Goal: Task Accomplishment & Management: Complete application form

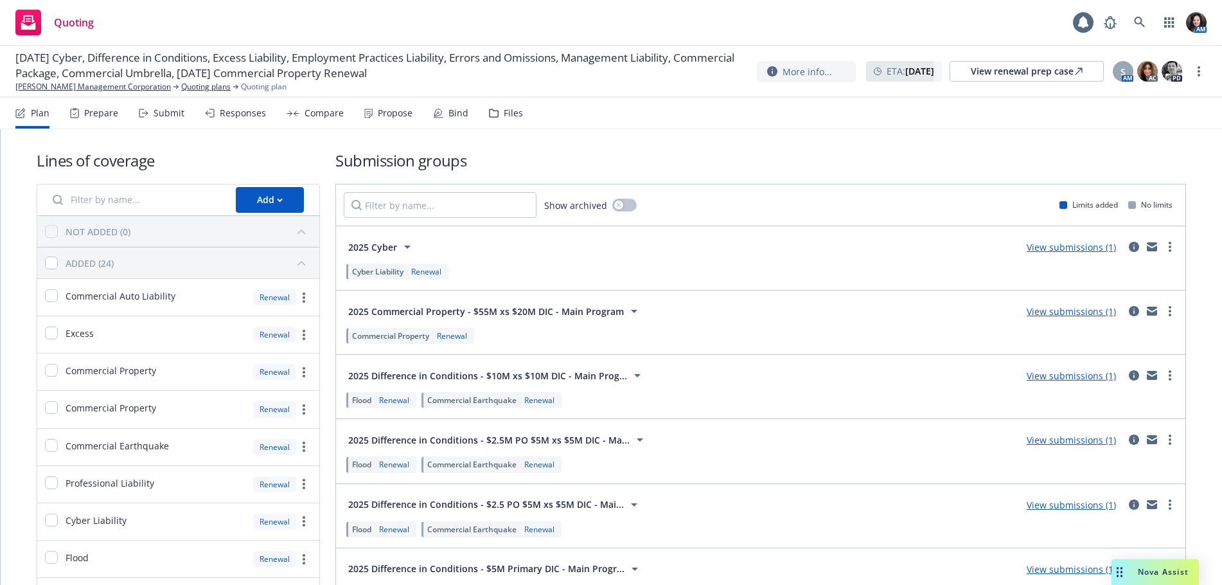
click at [171, 116] on body "Quoting AM [DATE] Cyber, Difference in Conditions, Excess Liability, Employment…" at bounding box center [611, 292] width 1222 height 585
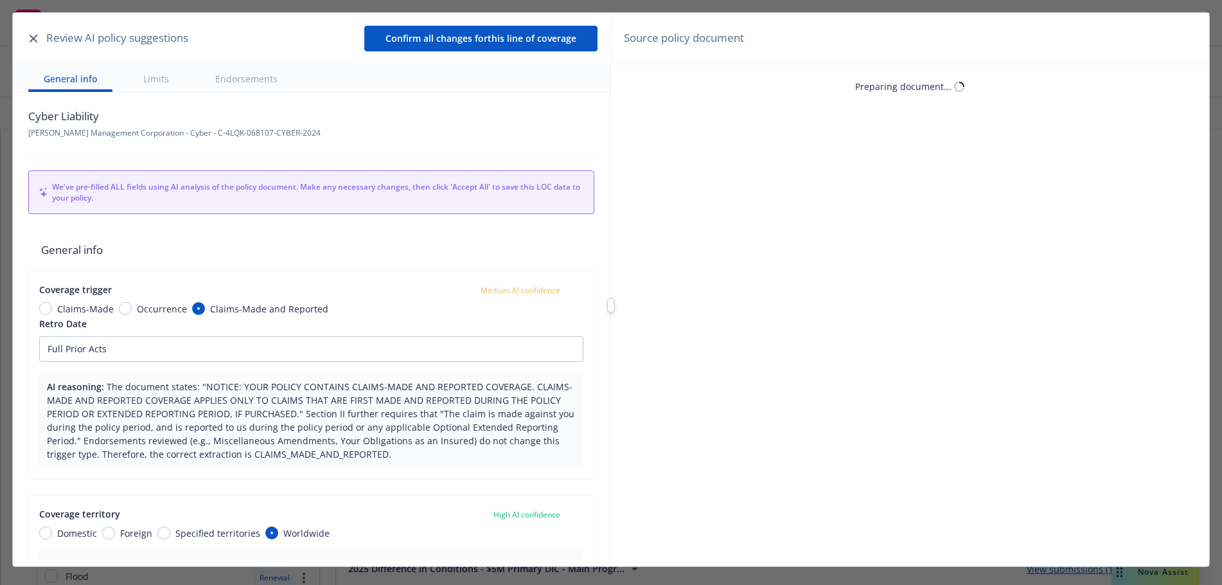
click at [35, 38] on icon "button" at bounding box center [34, 39] width 8 height 8
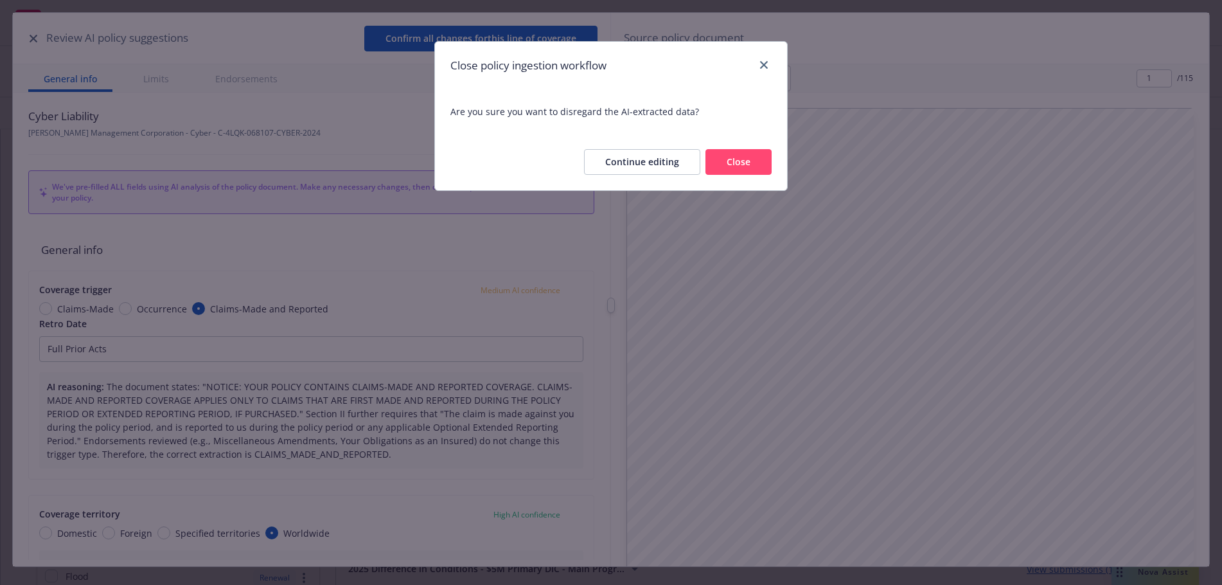
click at [744, 163] on button "Close" at bounding box center [739, 162] width 66 height 26
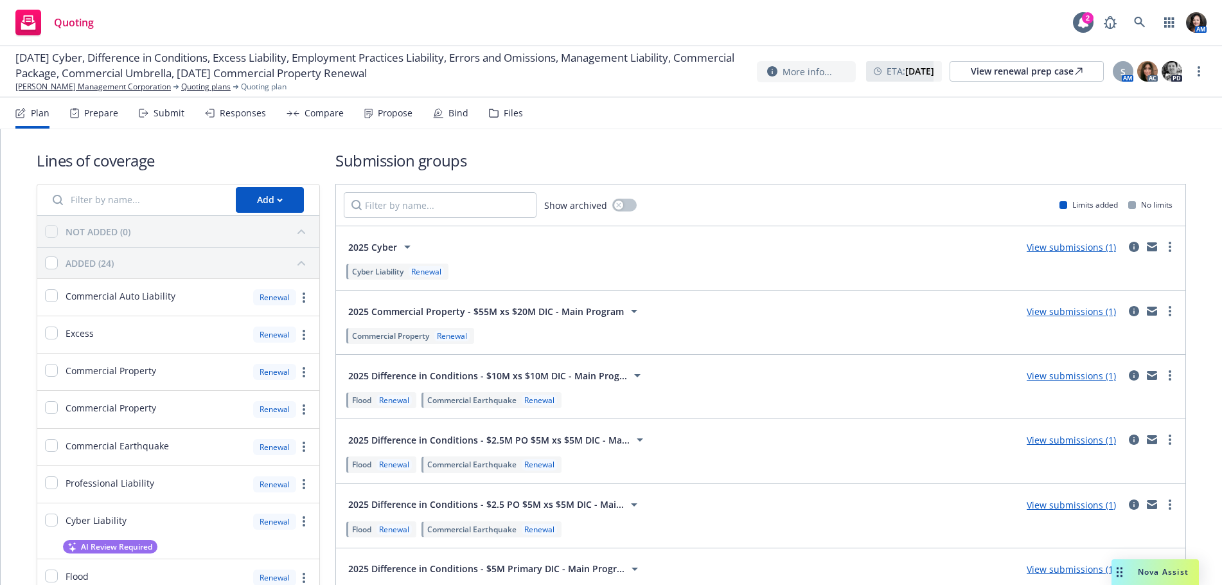
click at [164, 103] on div "Submit" at bounding box center [162, 113] width 46 height 31
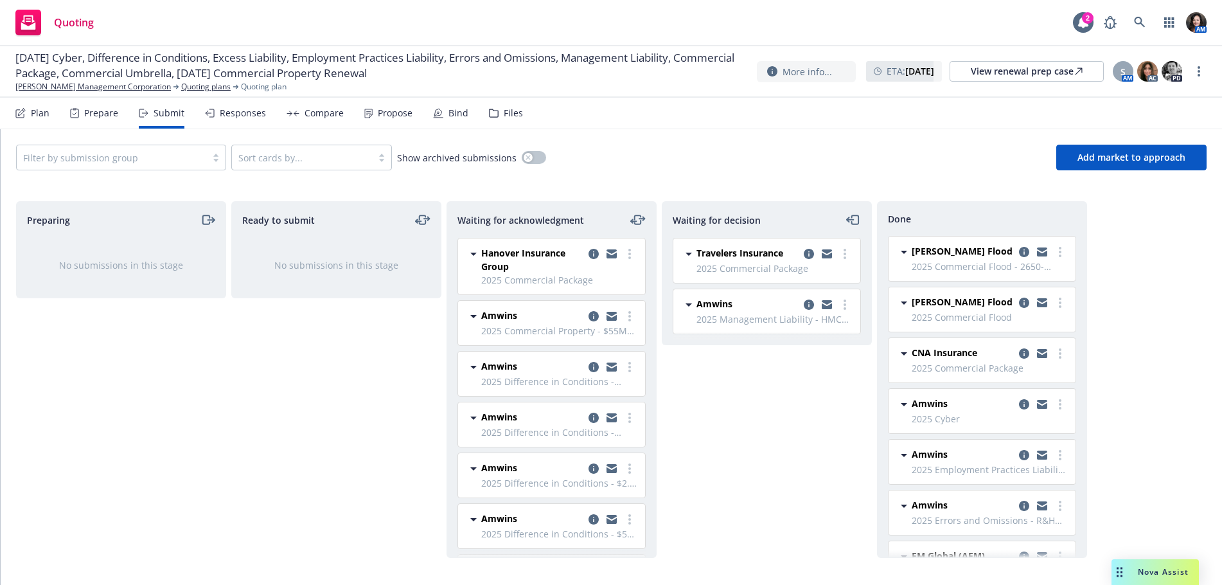
click at [236, 113] on div "Responses" at bounding box center [243, 113] width 46 height 10
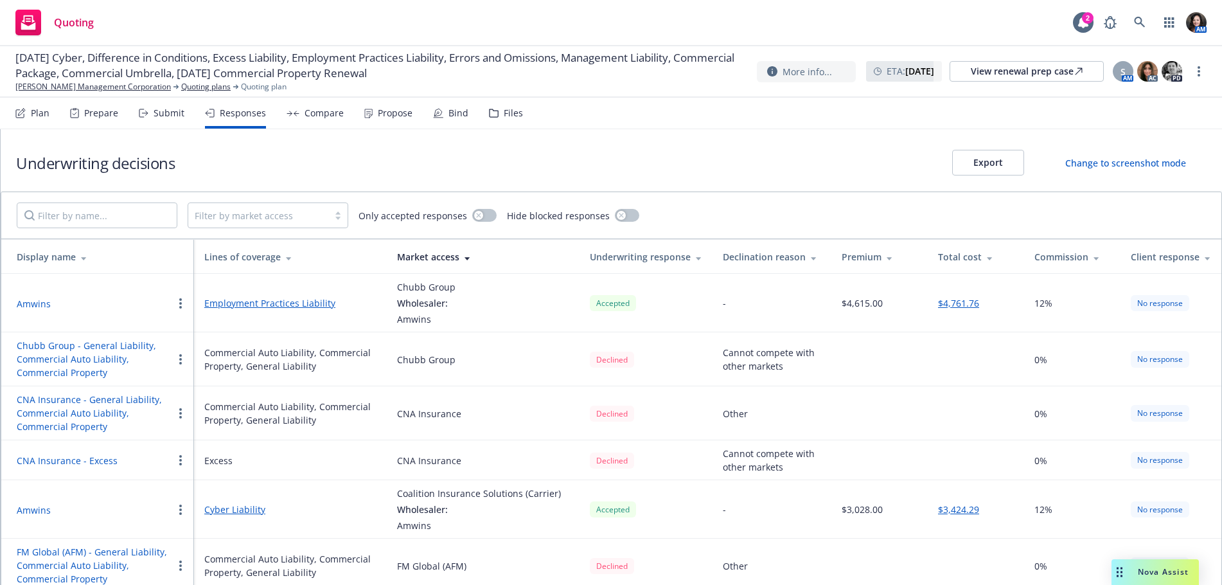
click at [148, 112] on div "Submit" at bounding box center [162, 113] width 46 height 31
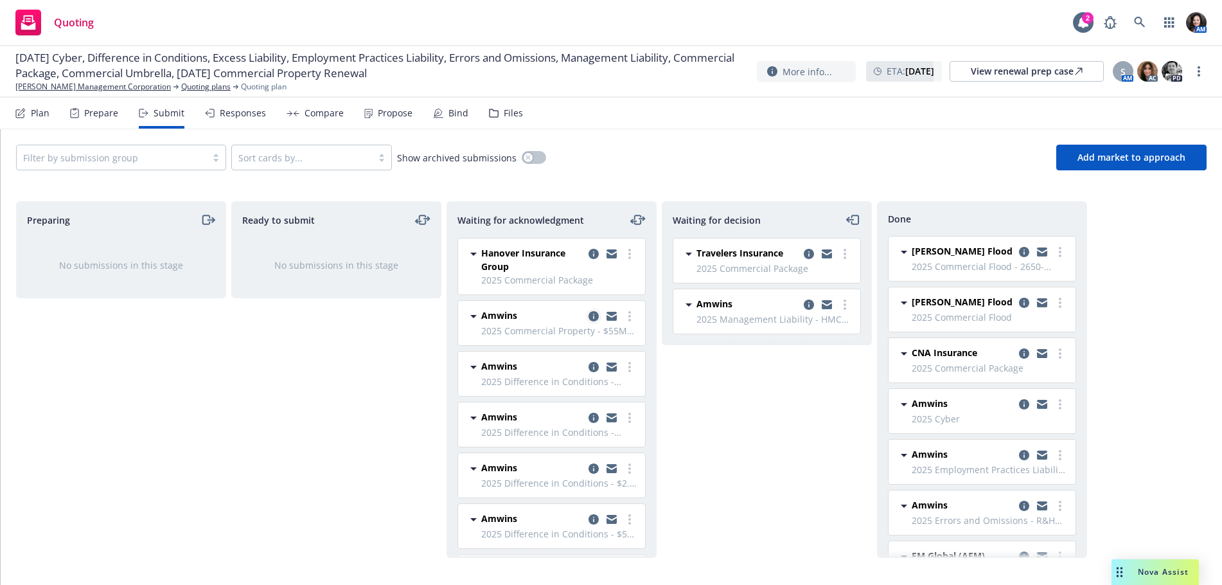
click at [589, 315] on icon "copy logging email" at bounding box center [594, 316] width 10 height 10
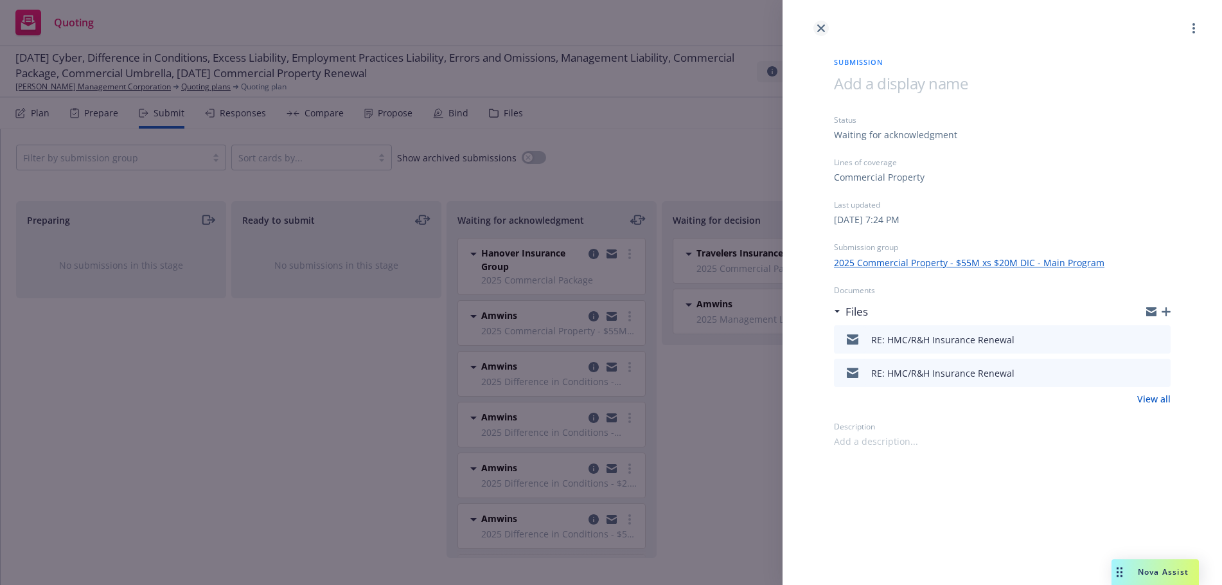
click at [825, 30] on link "close" at bounding box center [821, 28] width 15 height 15
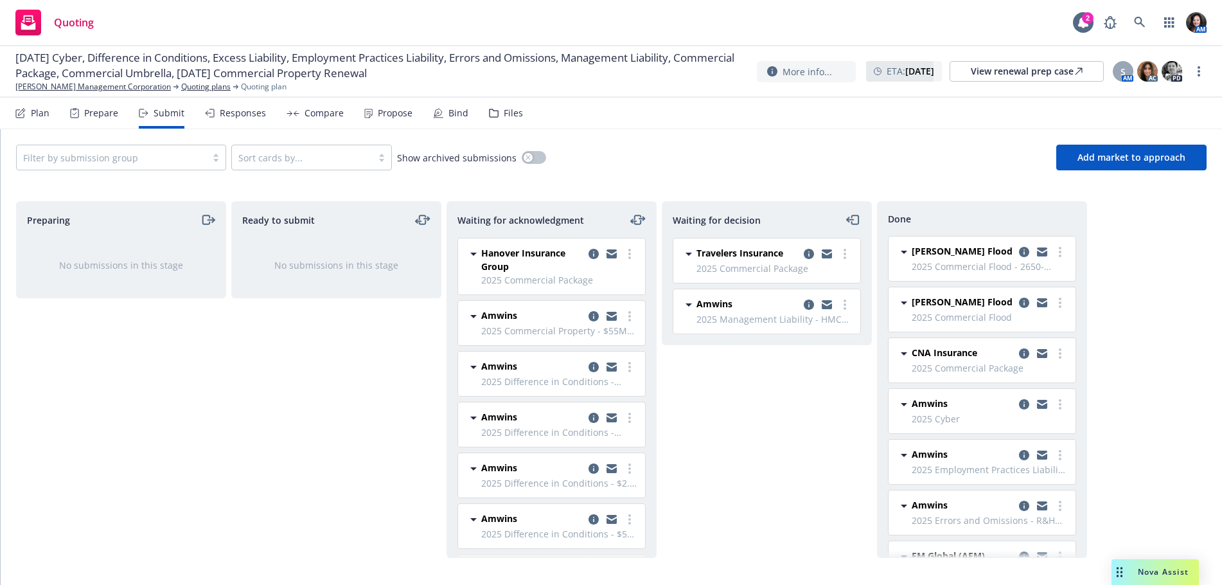
click at [762, 161] on div "Filter by submission group Sort cards by... Show archived submissions Add marke…" at bounding box center [611, 158] width 1191 height 26
